Goal: Transaction & Acquisition: Obtain resource

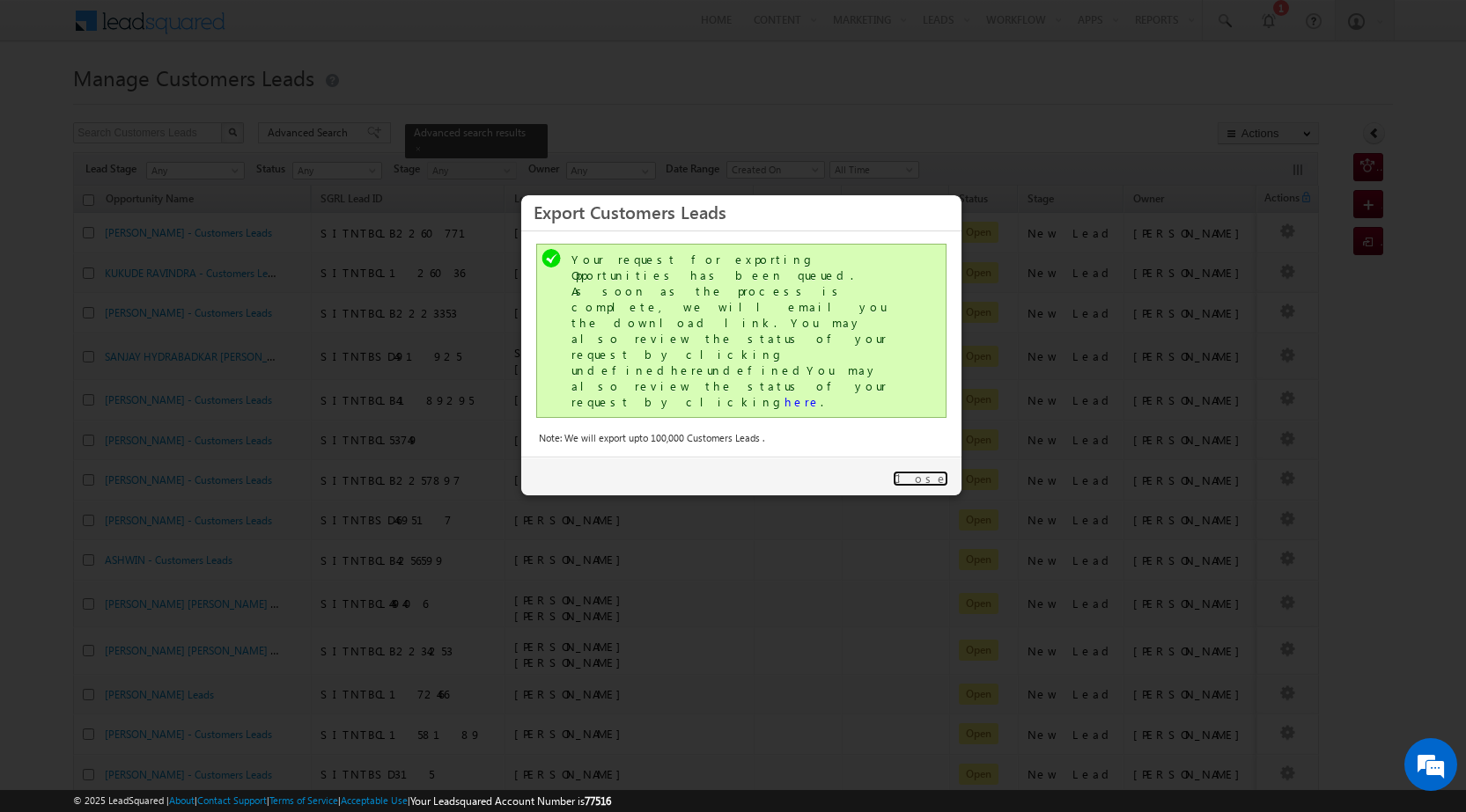
click at [940, 471] on link "Close" at bounding box center [920, 478] width 56 height 16
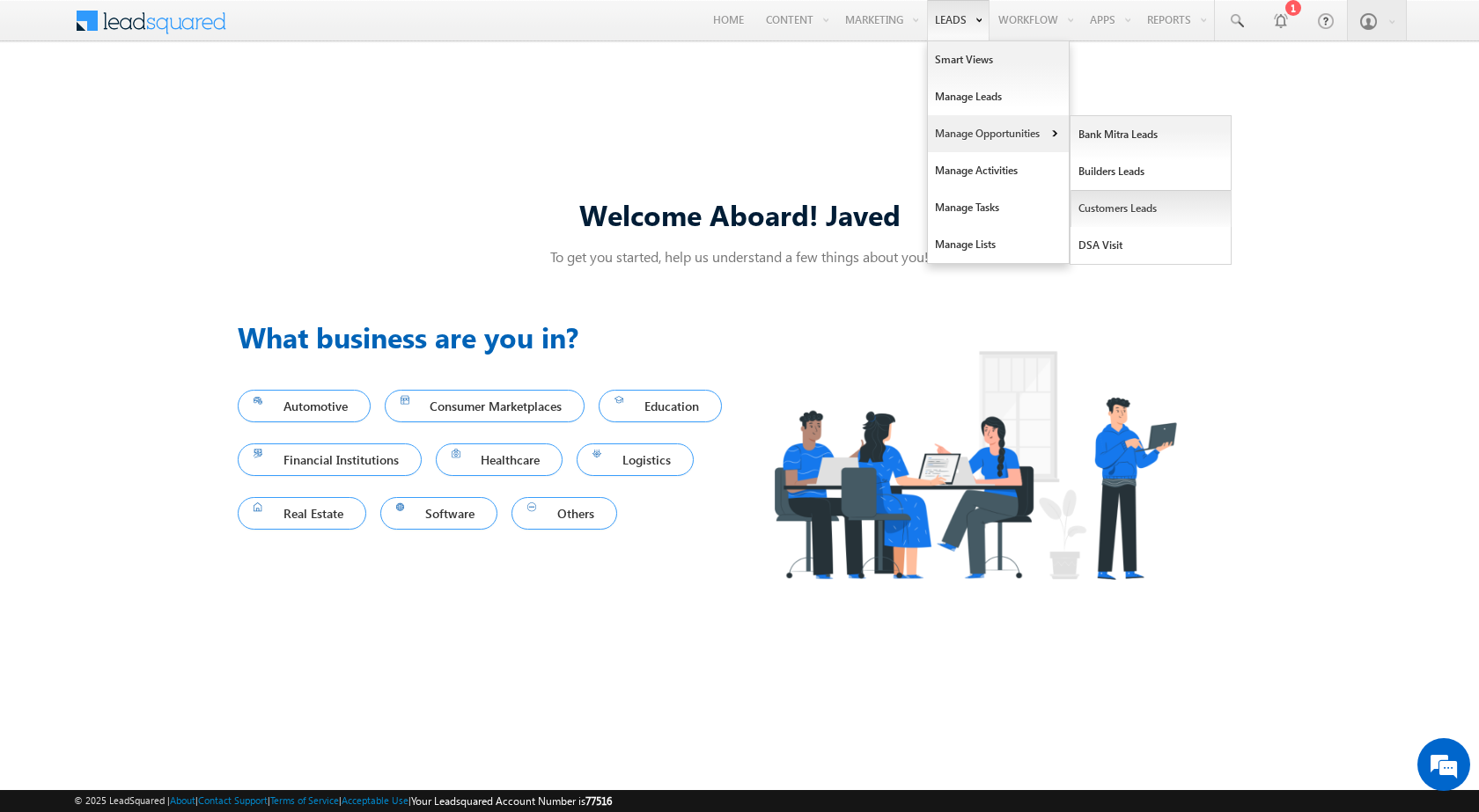
click at [1107, 207] on link "Customers Leads" at bounding box center [1151, 209] width 161 height 37
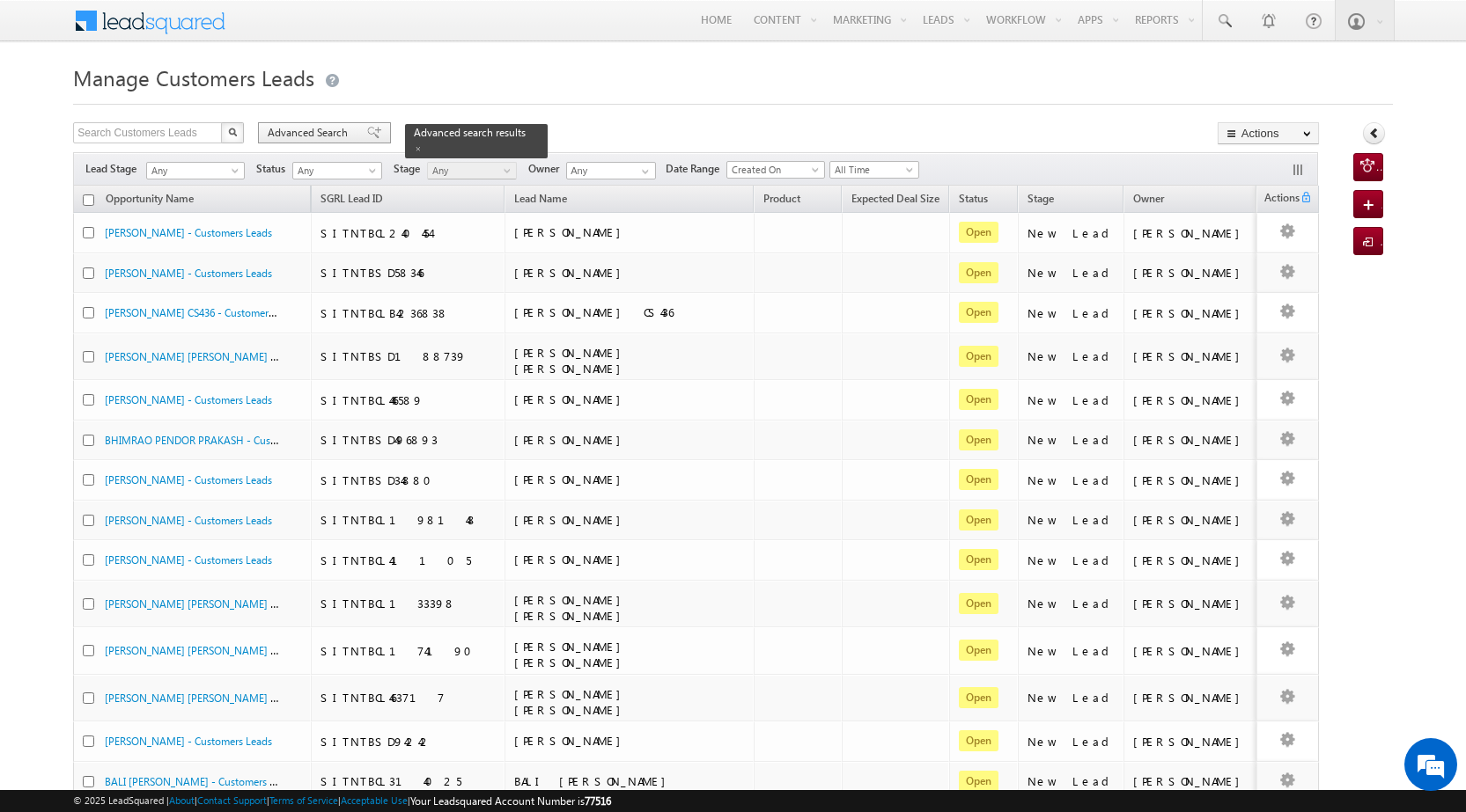
click at [342, 130] on span "Advanced Search" at bounding box center [310, 132] width 86 height 16
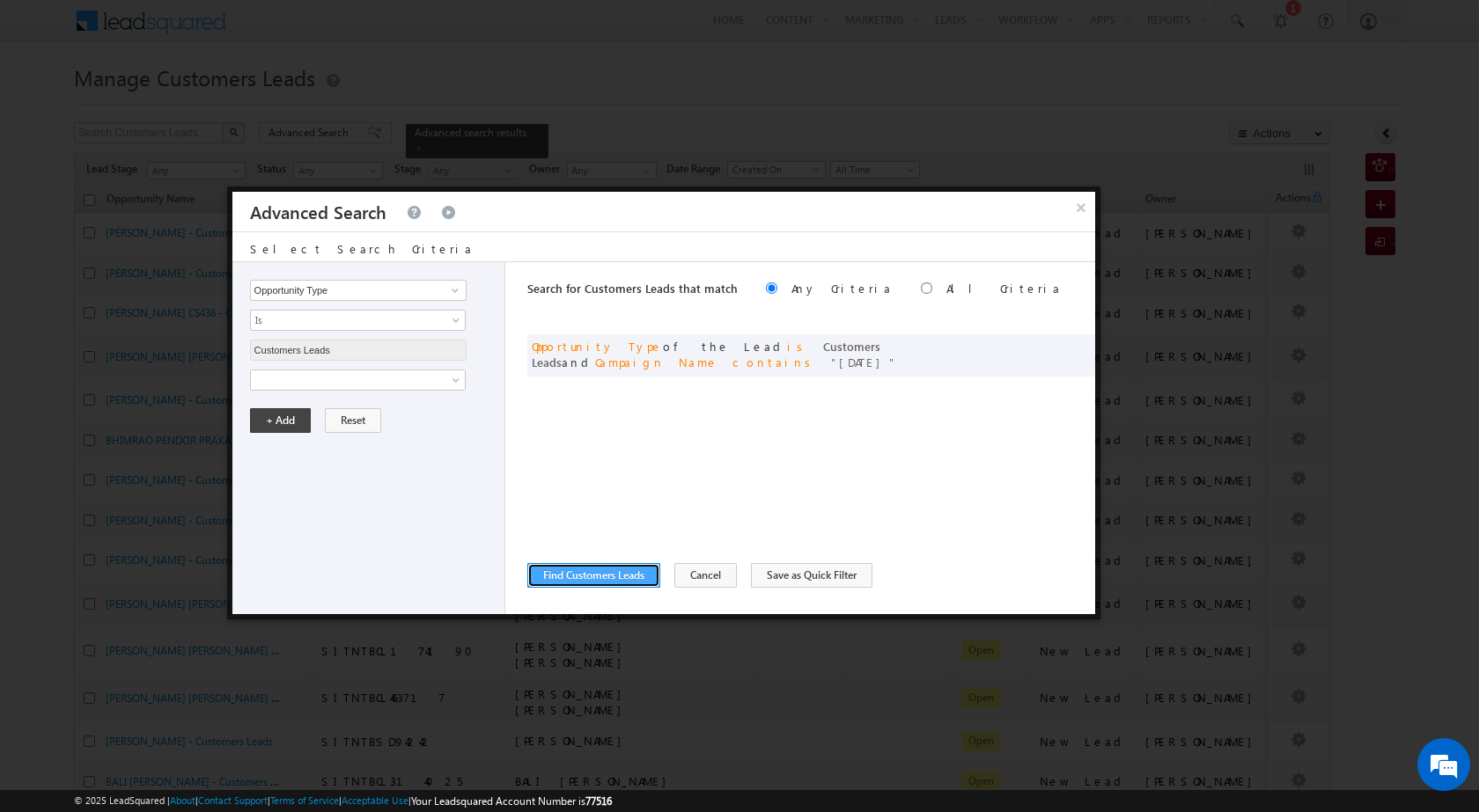
click at [574, 583] on button "Find Customers Leads" at bounding box center [593, 575] width 133 height 25
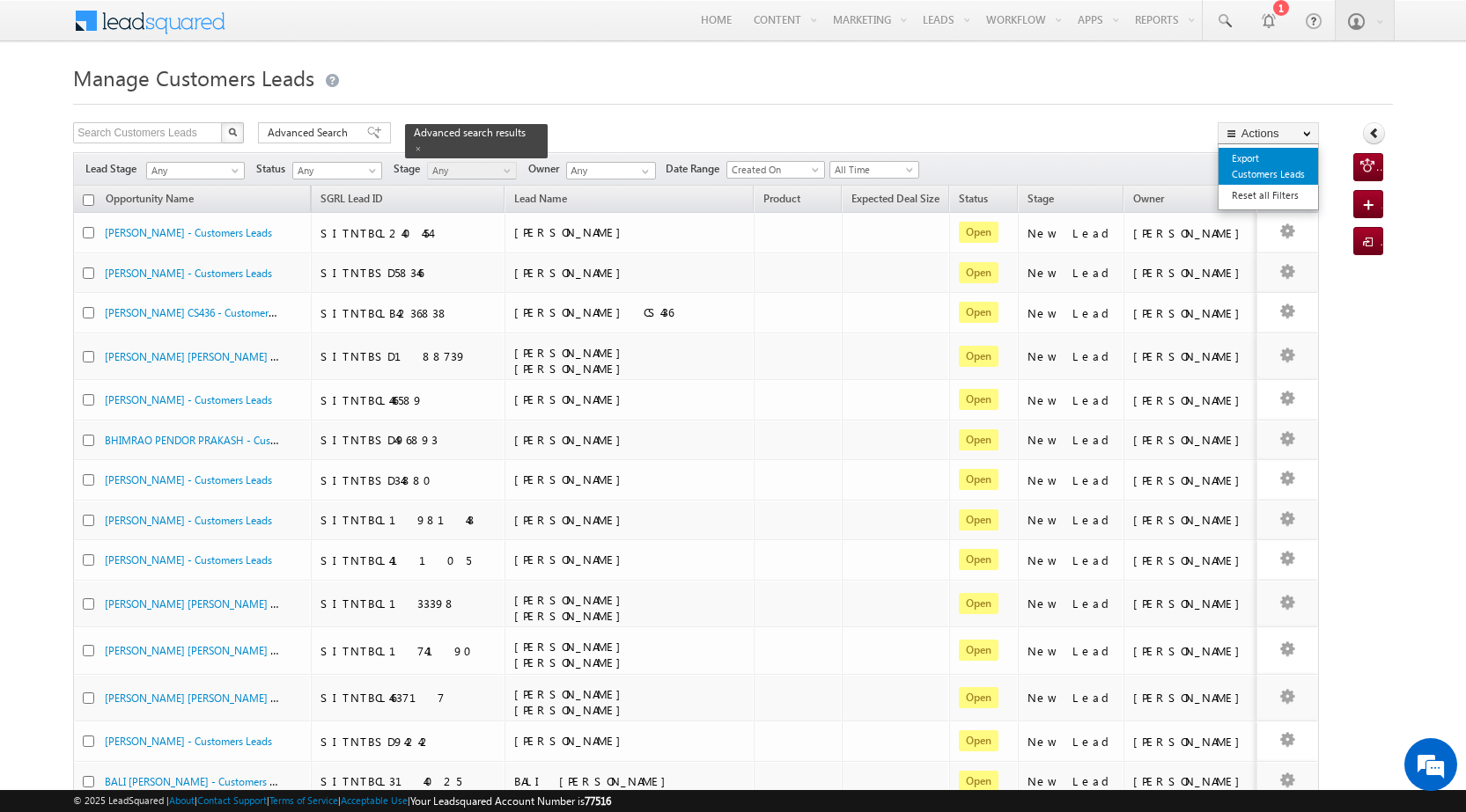
click at [1282, 178] on link "Export Customers Leads" at bounding box center [1268, 166] width 99 height 37
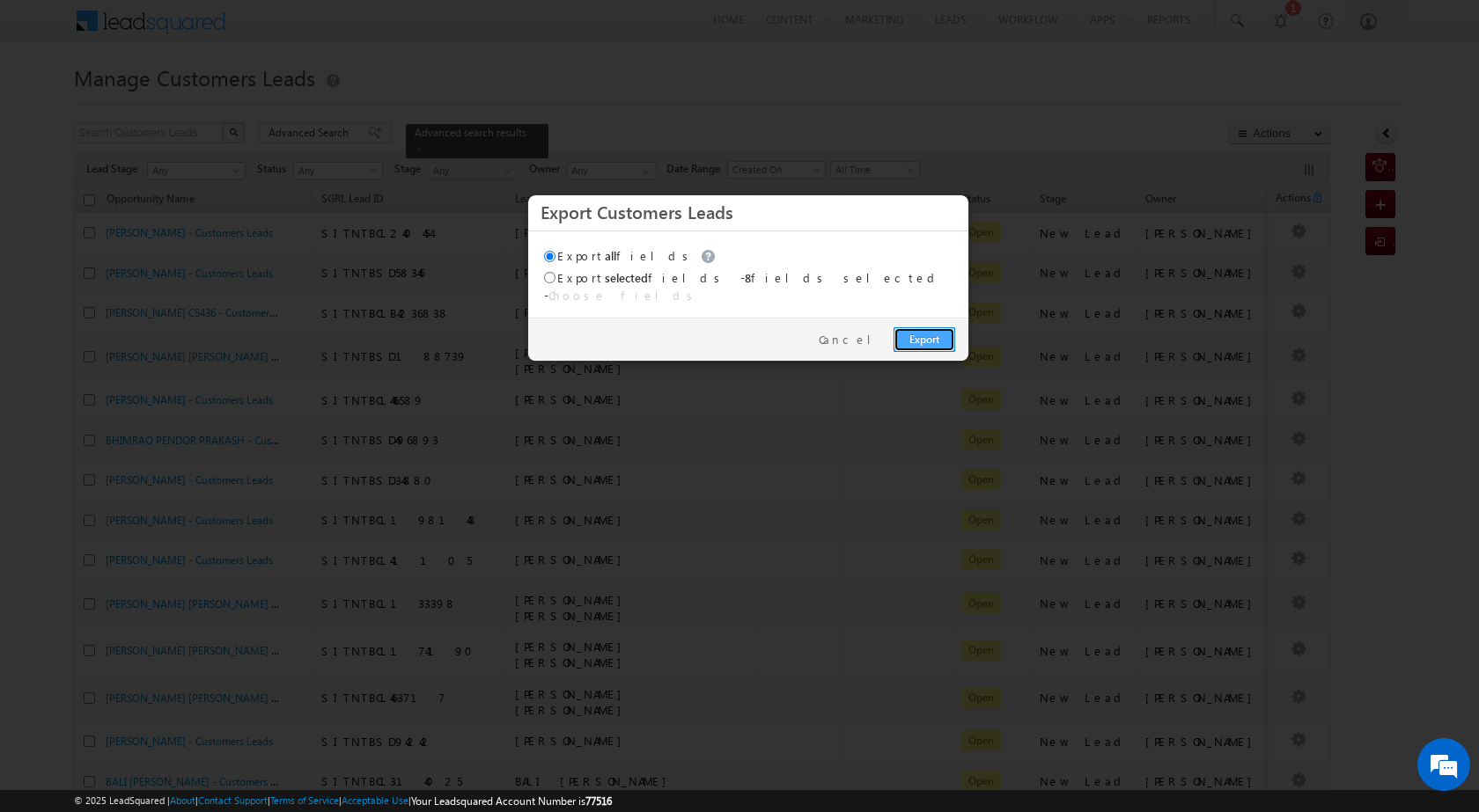
click at [951, 327] on link "Export" at bounding box center [924, 339] width 61 height 25
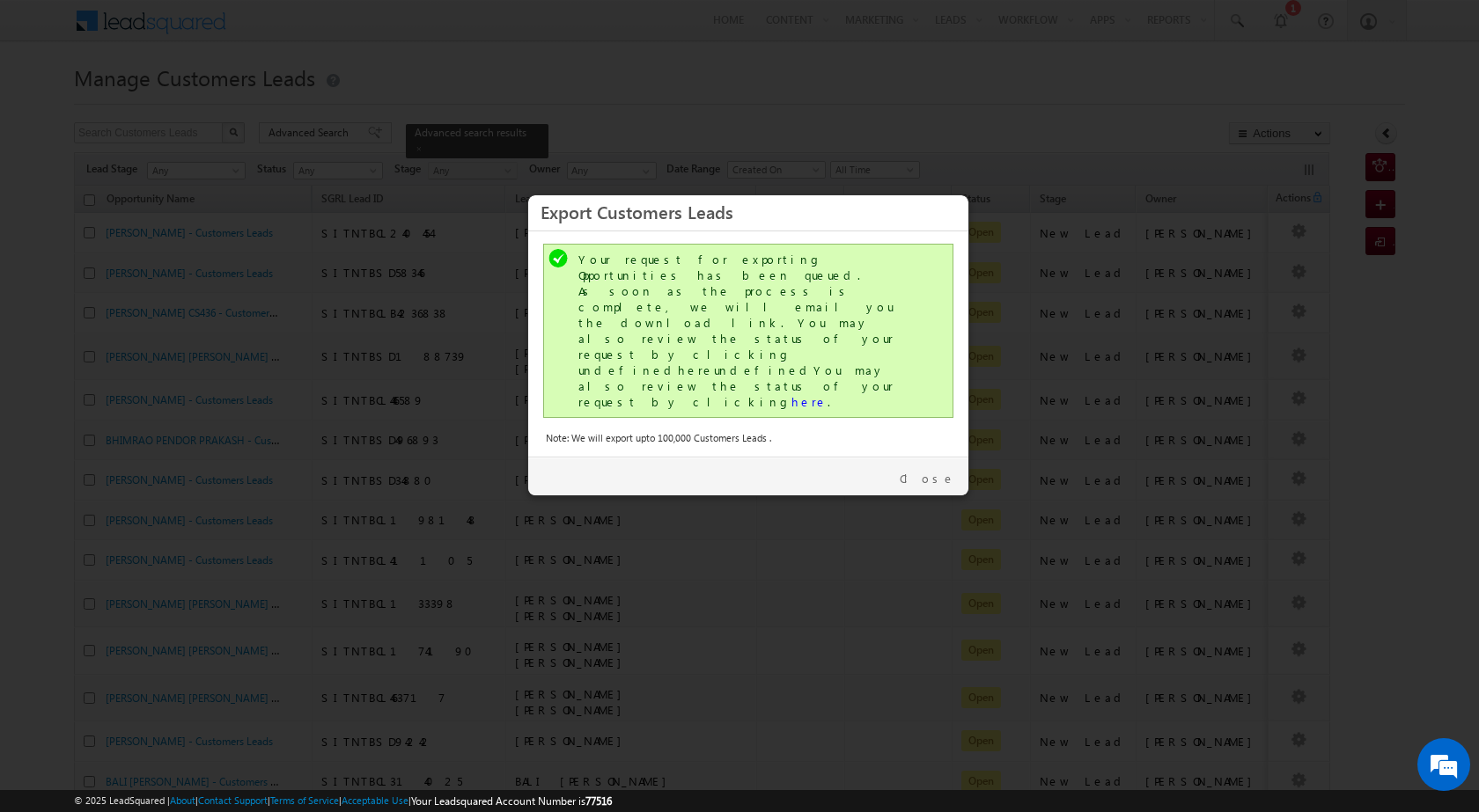
click at [672, 327] on div "Your request for exporting Opportunities has been queued. As soon as the proces…" at bounding box center [749, 331] width 343 height 158
click at [791, 394] on link "here" at bounding box center [809, 401] width 36 height 15
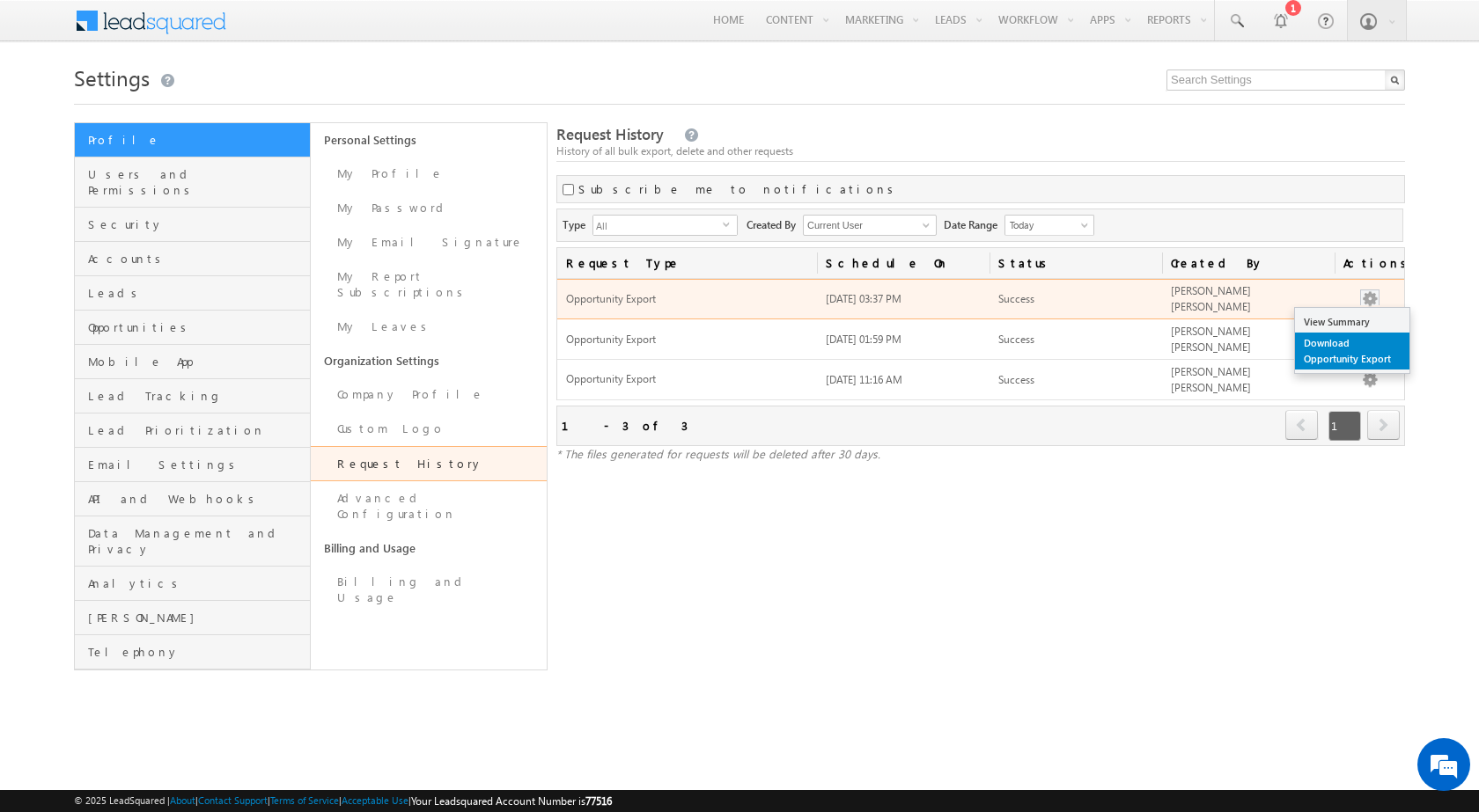
click at [1354, 353] on link "Download Opportunity Export" at bounding box center [1352, 351] width 114 height 37
